Goal: Task Accomplishment & Management: Complete application form

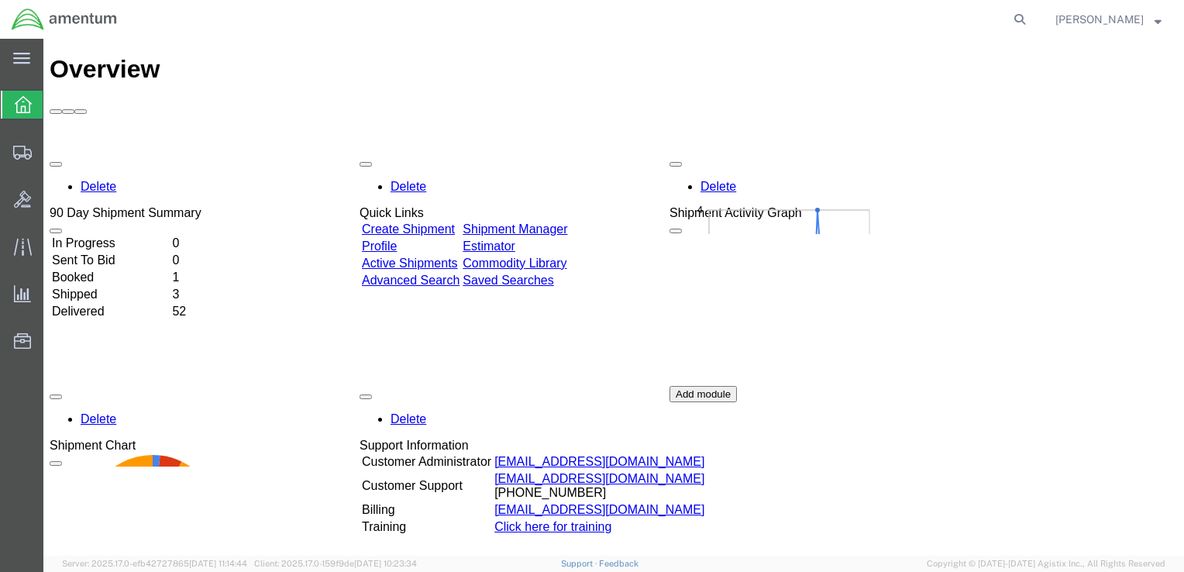
click at [99, 287] on td "Shipped" at bounding box center [110, 294] width 119 height 15
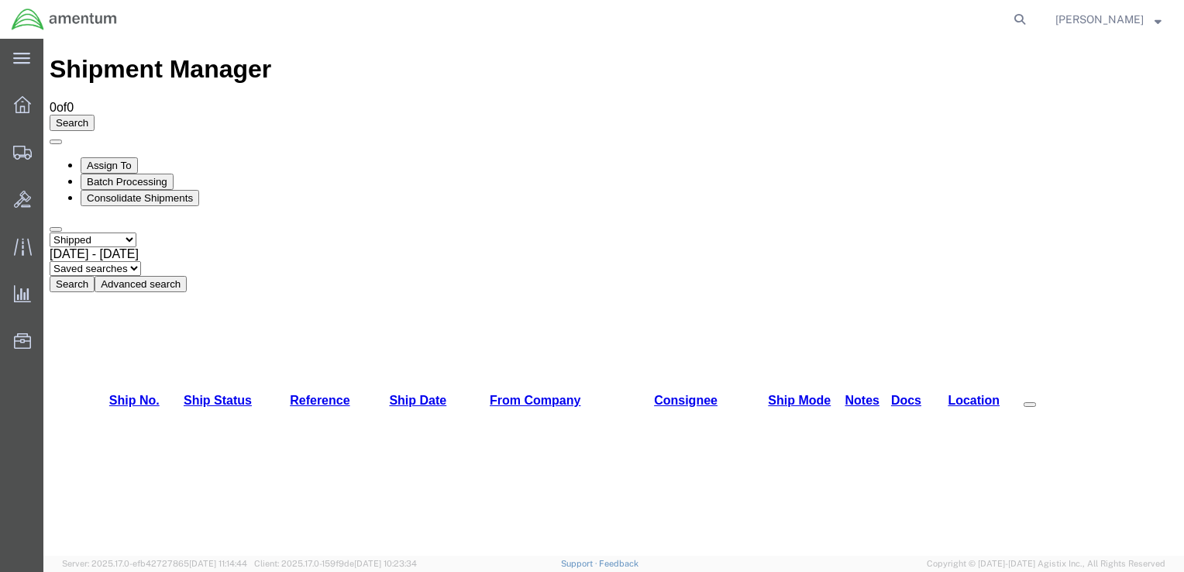
click at [136, 232] on select "Select status Active All Shipments Approved Booked Canceled Delivered Denied Ne…" at bounding box center [93, 239] width 87 height 15
select select "DELIVERED"
click at [50, 232] on select "Select status Active All Shipments Approved Booked Canceled Delivered Denied Ne…" at bounding box center [93, 239] width 87 height 15
click at [23, 107] on icon at bounding box center [22, 104] width 17 height 17
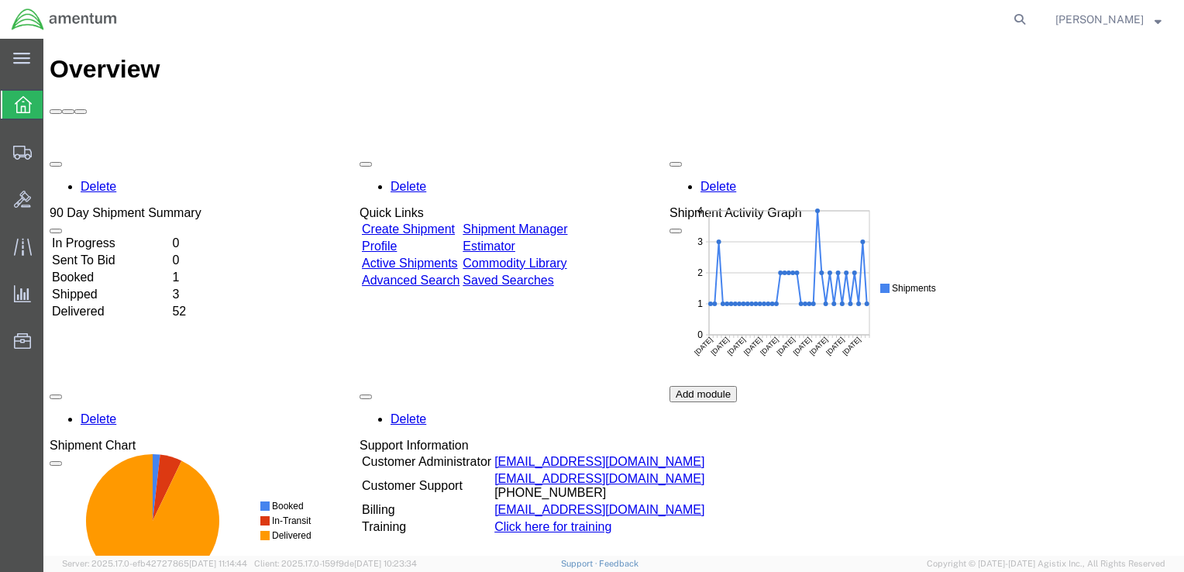
click at [455, 222] on link "Create Shipment" at bounding box center [408, 228] width 93 height 13
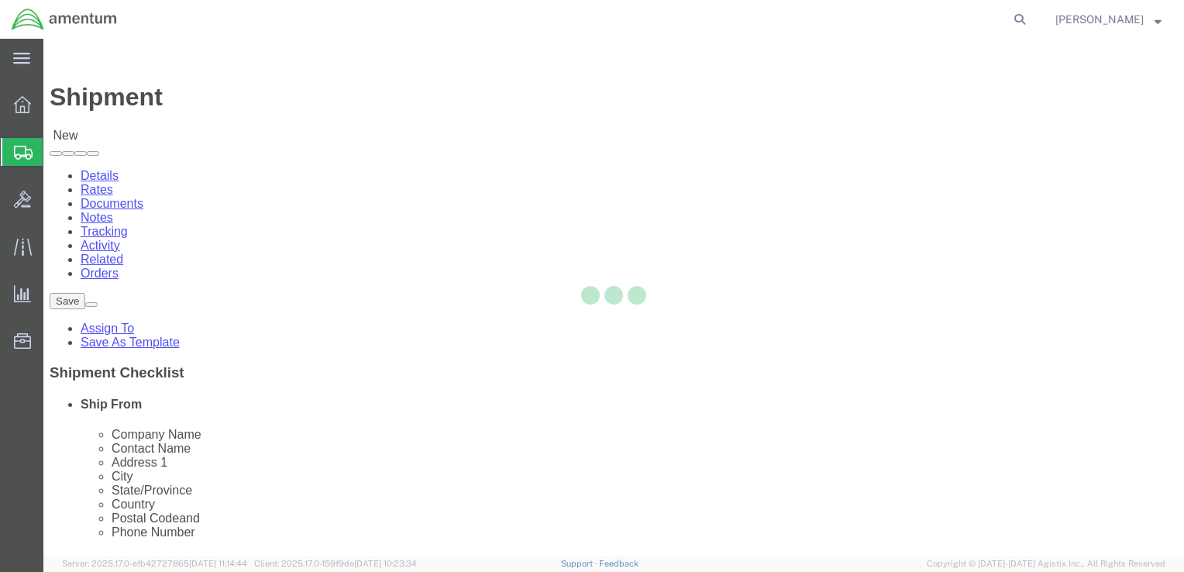
select select
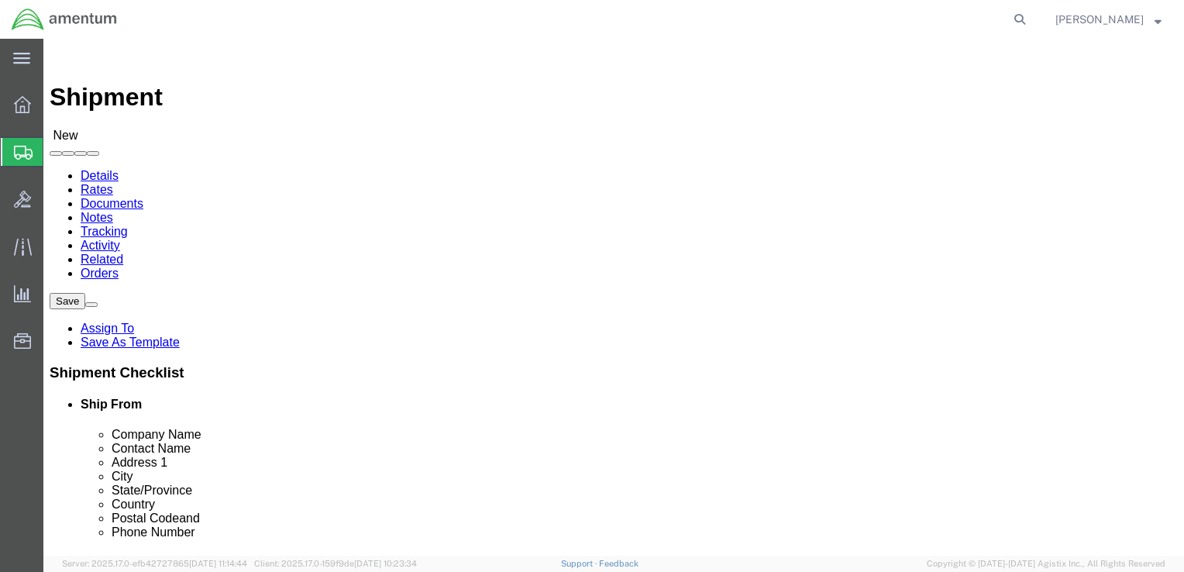
scroll to position [5890, 0]
select select "42721"
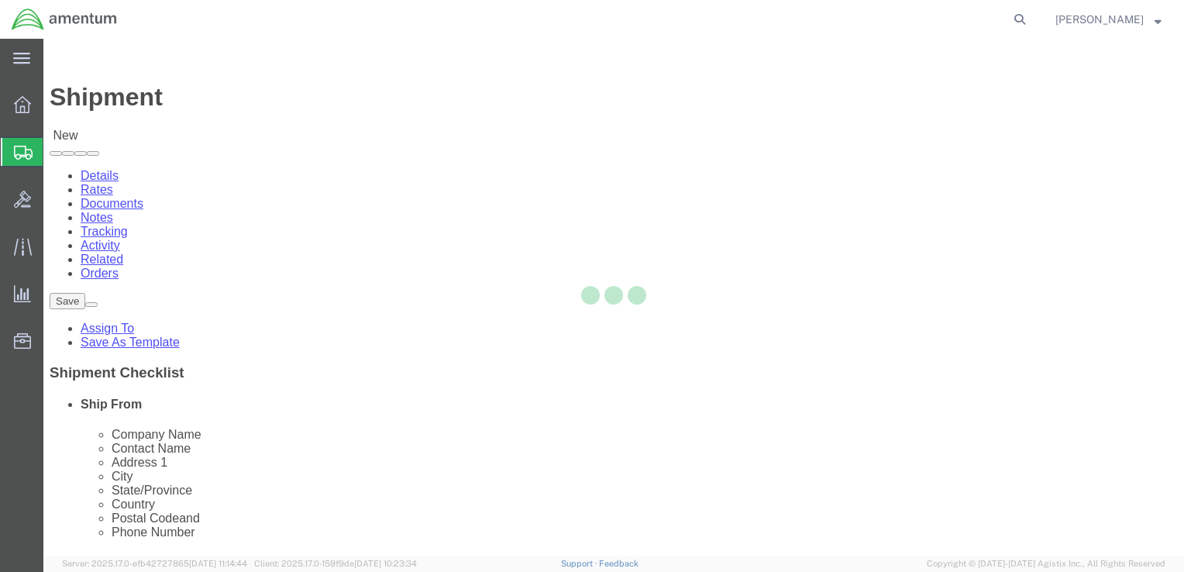
type input "Amentum Services, Inc."
type input "[STREET_ADDRESS]"
type input "[GEOGRAPHIC_DATA]"
type input "23237"
select select "VA"
